Goal: Task Accomplishment & Management: Manage account settings

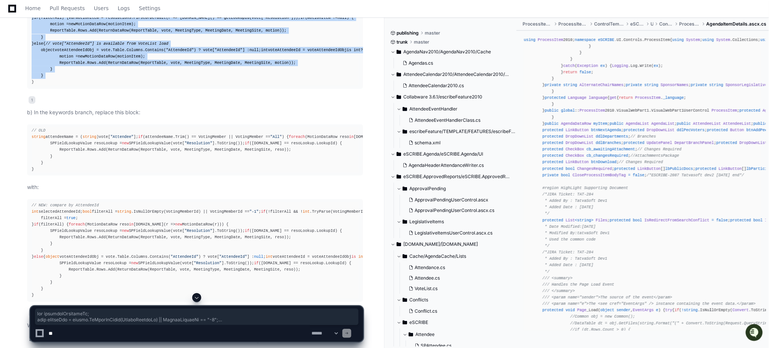
scroll to position [5048, 0]
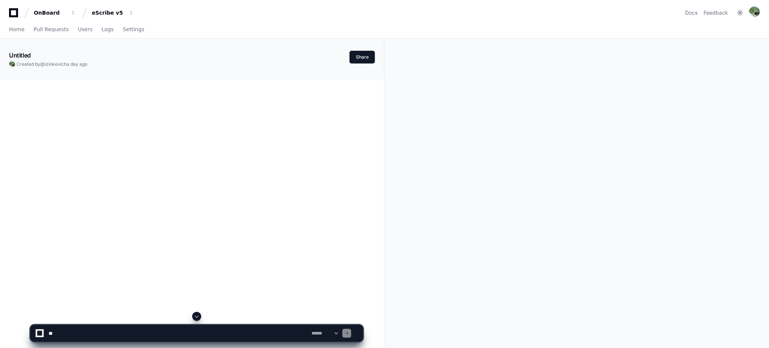
click at [18, 15] on icon at bounding box center [13, 12] width 15 height 9
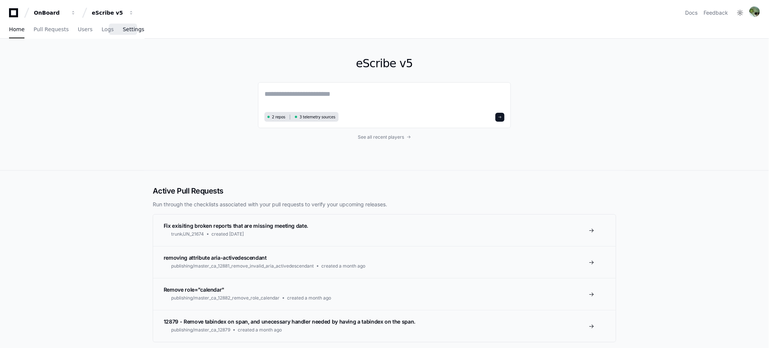
click at [125, 32] on span "Settings" at bounding box center [133, 29] width 21 height 5
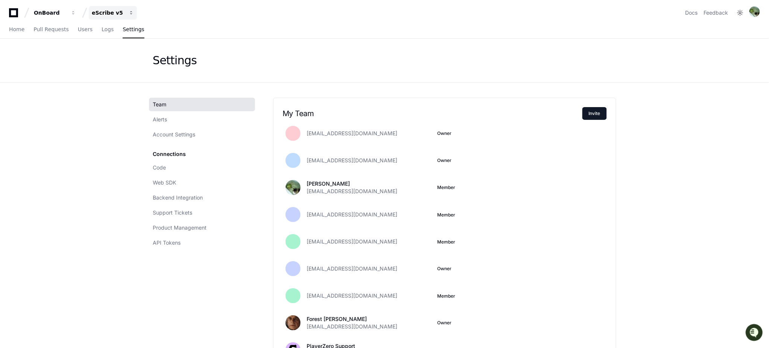
click at [118, 10] on div "eScribe v5" at bounding box center [108, 13] width 32 height 8
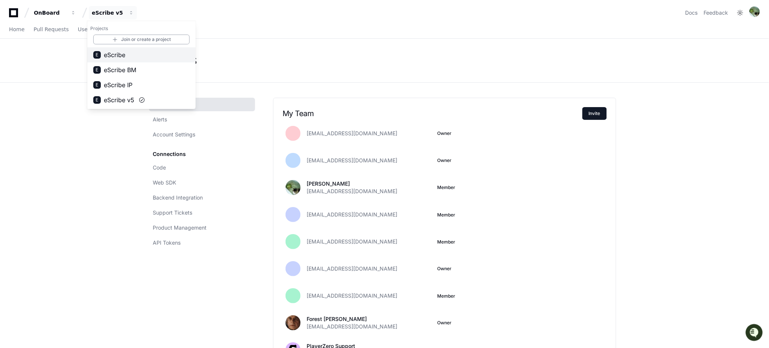
click at [123, 59] on span "eScribe" at bounding box center [114, 54] width 21 height 9
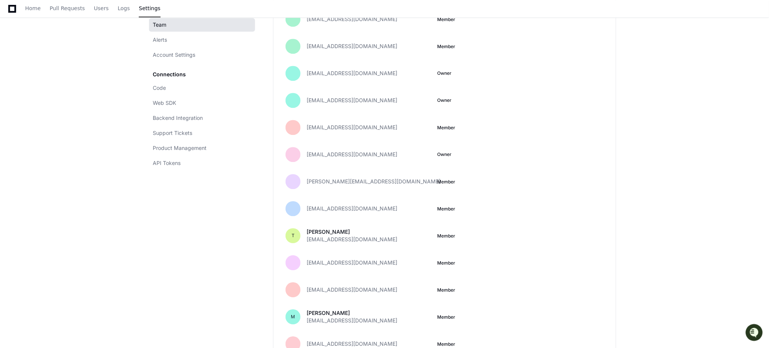
scroll to position [552, 0]
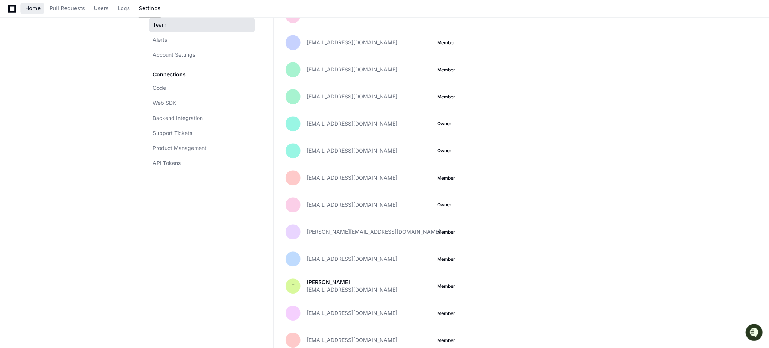
click at [37, 9] on span "Home" at bounding box center [32, 8] width 15 height 5
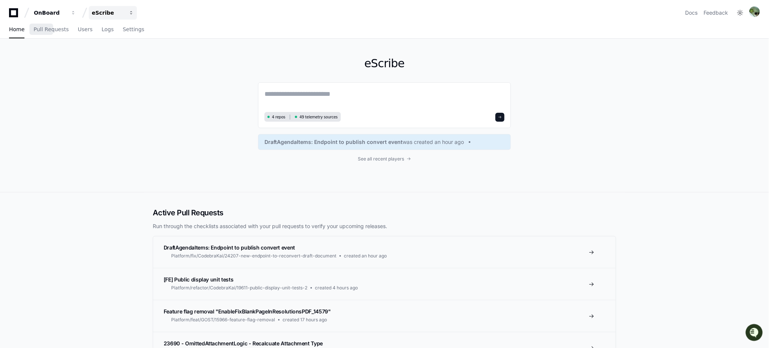
click at [125, 12] on button "eScribe" at bounding box center [113, 13] width 48 height 14
click at [50, 10] on div "OnBoard" at bounding box center [50, 13] width 32 height 8
click at [103, 11] on div "eScribe" at bounding box center [108, 13] width 32 height 8
click at [123, 57] on span "eScribe" at bounding box center [114, 54] width 21 height 9
click at [125, 14] on button "eScribe" at bounding box center [113, 13] width 48 height 14
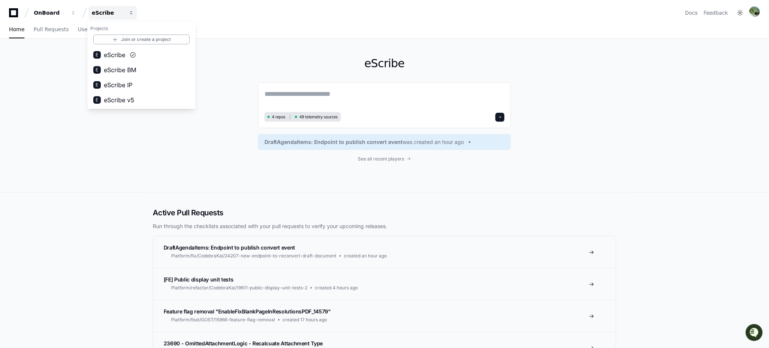
click at [125, 14] on button "eScribe" at bounding box center [113, 13] width 48 height 14
click at [273, 117] on span "4 repos" at bounding box center [279, 117] width 14 height 6
click at [102, 14] on div "eScribe" at bounding box center [108, 13] width 32 height 8
click at [111, 11] on div "eScribe" at bounding box center [108, 13] width 32 height 8
click at [123, 28] on span "Settings" at bounding box center [133, 29] width 21 height 5
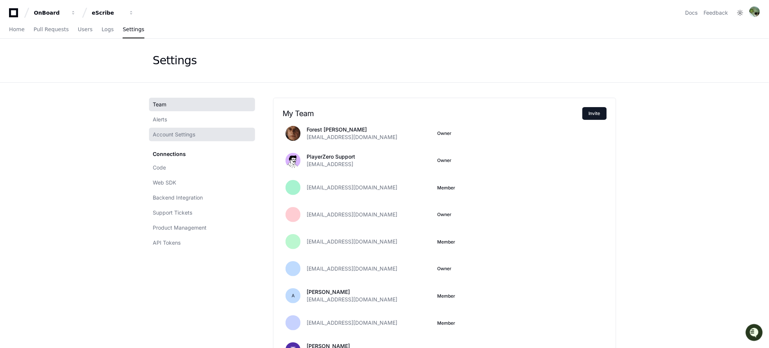
click at [171, 137] on span "Account Settings" at bounding box center [174, 135] width 43 height 8
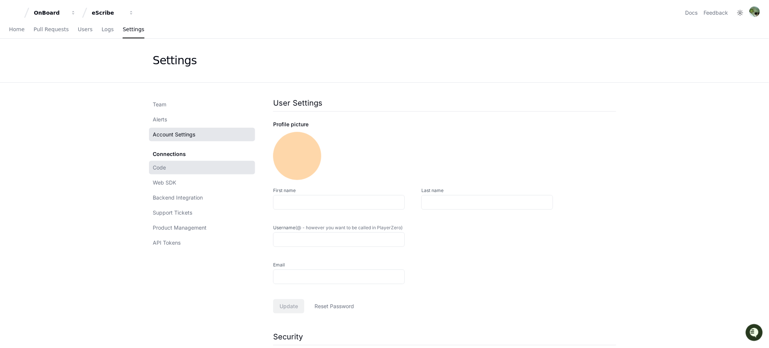
type input "****"
type input "*********"
type input "**********"
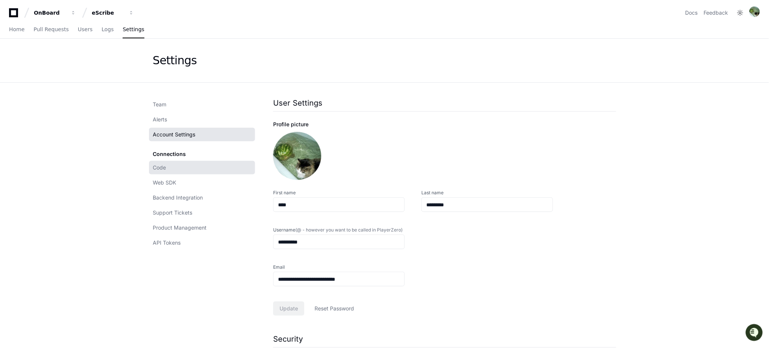
click at [169, 163] on link "Code" at bounding box center [202, 168] width 106 height 14
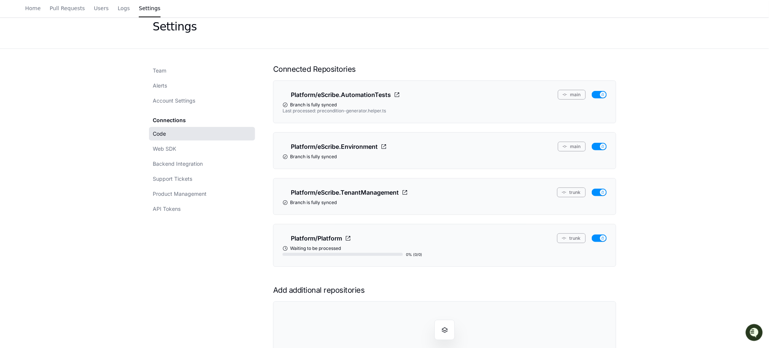
scroll to position [50, 0]
